Goal: Information Seeking & Learning: Learn about a topic

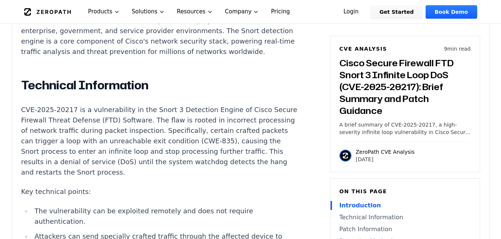
scroll to position [671, 0]
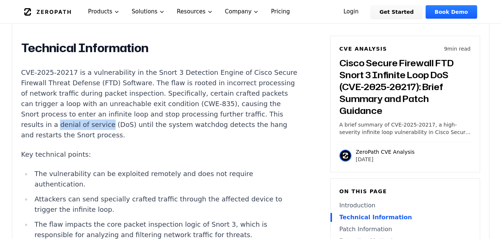
drag, startPoint x: 112, startPoint y: 127, endPoint x: 159, endPoint y: 128, distance: 47.0
click at [159, 128] on p "CVE-2025-20217 is a vulnerability in the Snort 3 Detection Engine of Cisco Secu…" at bounding box center [159, 104] width 277 height 73
copy p "denial of service"
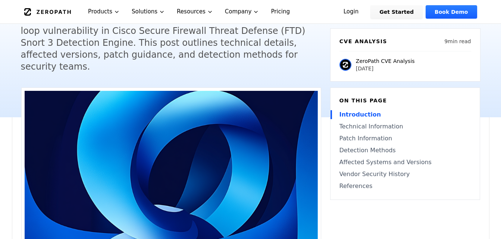
scroll to position [0, 0]
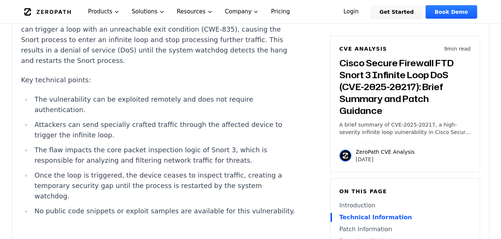
click at [208, 84] on p "Key technical points:" at bounding box center [159, 80] width 277 height 10
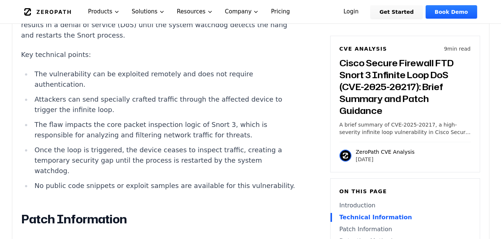
scroll to position [783, 0]
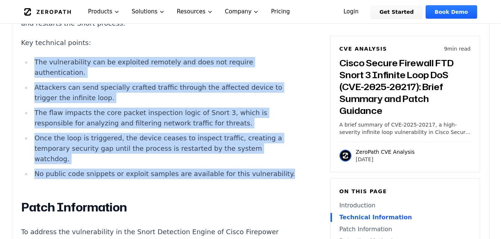
drag, startPoint x: 36, startPoint y: 66, endPoint x: 105, endPoint y: 181, distance: 134.3
click at [105, 179] on ul "The vulnerability can be exploited remotely and does not require authentication…" at bounding box center [159, 118] width 277 height 122
copy ul "The vulnerability can be exploited remotely and does not require authentication…"
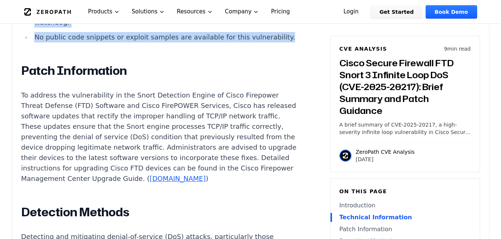
scroll to position [932, 0]
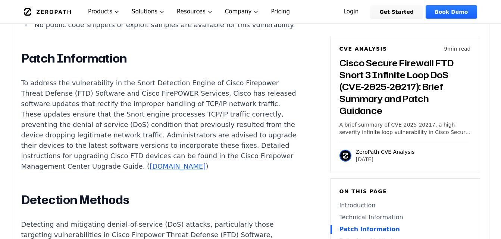
click at [113, 131] on p "To address the vulnerability in the Snort Detection Engine of Cisco Firepower T…" at bounding box center [159, 125] width 277 height 94
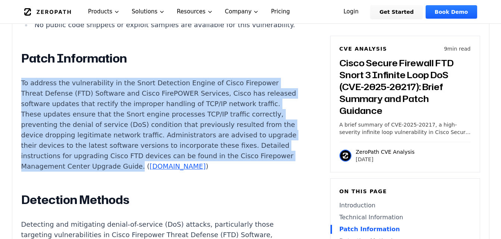
drag, startPoint x: 17, startPoint y: 94, endPoint x: 248, endPoint y: 178, distance: 246.4
copy p "To address the vulnerability in the Snort Detection Engine of Cisco Firepower T…"
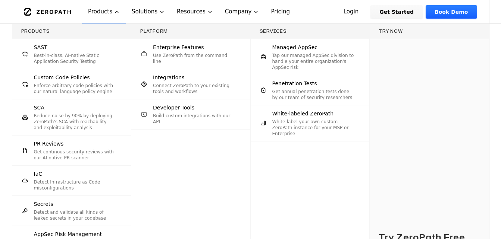
click at [207, 182] on div "Platform Enterprise Features Use ZeroPath from the command line Integrations Co…" at bounding box center [190, 161] width 119 height 275
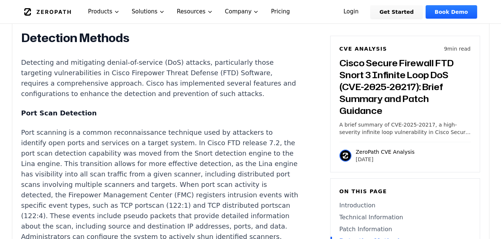
scroll to position [1082, 0]
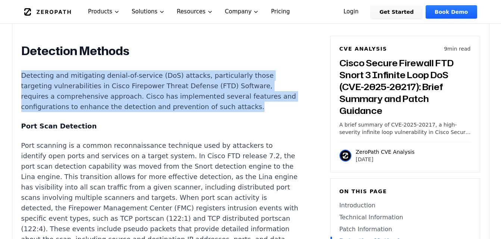
drag, startPoint x: 18, startPoint y: 100, endPoint x: 252, endPoint y: 129, distance: 235.7
click at [252, 129] on div "Experimental AI-Generated Content This CVE analysis is an experimental publicat…" at bounding box center [250, 192] width 477 height 2029
copy p "Detecting and mitigating denial-of-service (DoS) attacks, particularly those ta…"
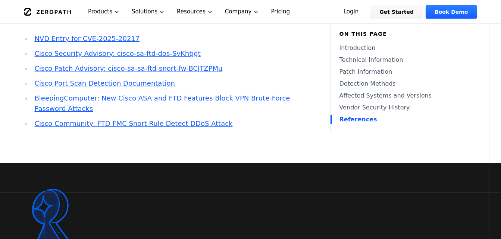
scroll to position [2126, 0]
